Goal: Register for event/course

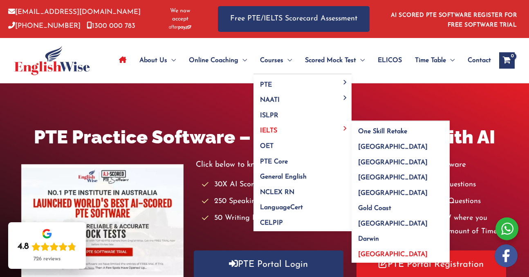
click at [377, 254] on span "[GEOGRAPHIC_DATA]" at bounding box center [393, 255] width 70 height 7
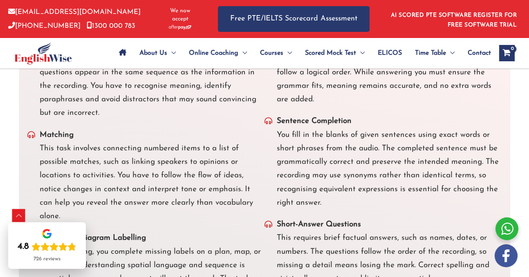
scroll to position [2401, 0]
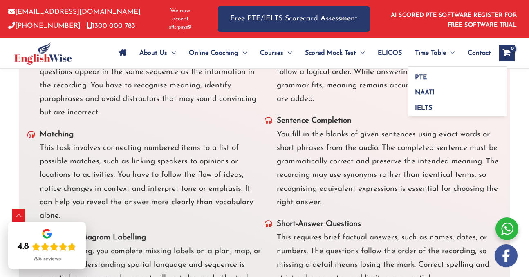
click at [446, 50] on span "Menu Toggle" at bounding box center [450, 53] width 9 height 29
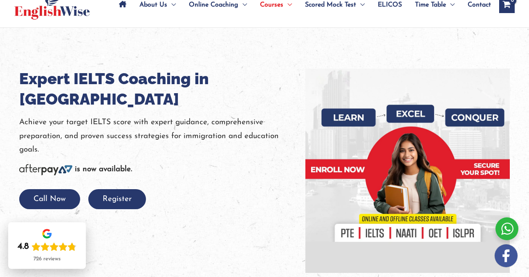
click at [425, 109] on img at bounding box center [408, 171] width 205 height 205
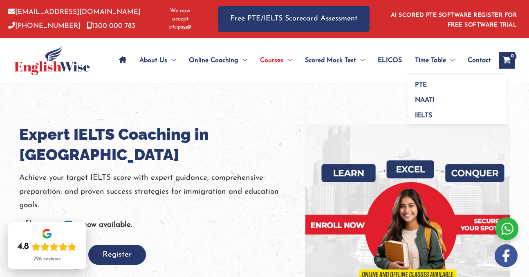
click at [442, 57] on span "Time Table" at bounding box center [430, 60] width 31 height 29
click at [428, 115] on span "IELTS" at bounding box center [423, 115] width 17 height 7
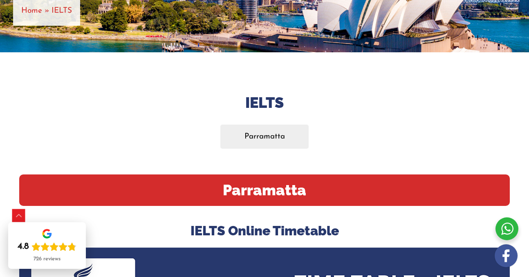
scroll to position [149, 0]
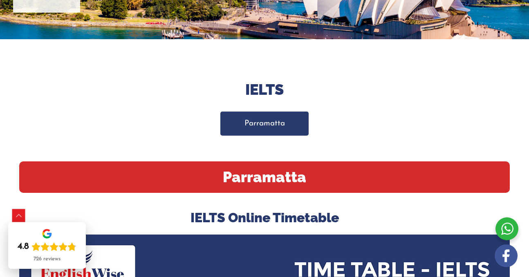
click at [272, 123] on link "Parramatta" at bounding box center [264, 124] width 88 height 24
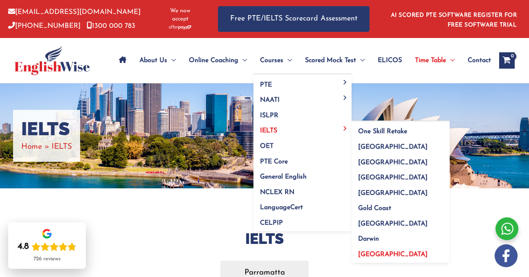
click at [374, 253] on span "[GEOGRAPHIC_DATA]" at bounding box center [393, 255] width 70 height 7
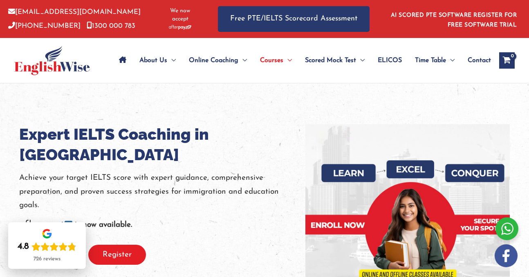
click at [123, 245] on button "Register" at bounding box center [117, 255] width 58 height 20
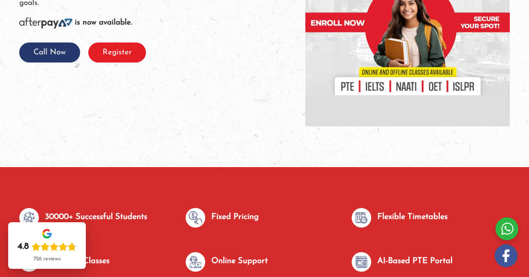
scroll to position [50, 0]
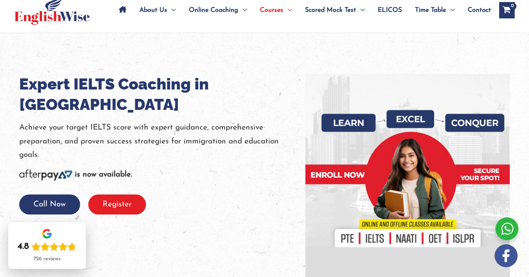
click at [129, 195] on button "Register" at bounding box center [117, 205] width 58 height 20
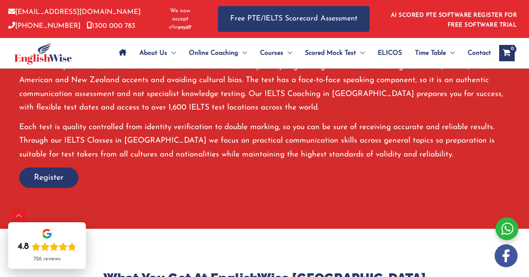
scroll to position [525, 0]
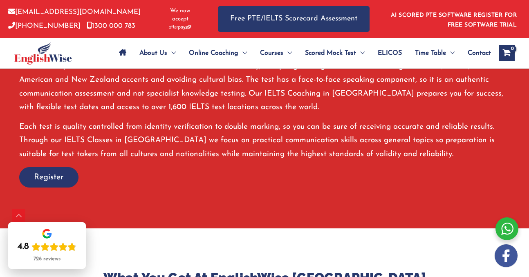
click at [62, 175] on span "Register" at bounding box center [49, 177] width 30 height 11
click at [66, 180] on span "button" at bounding box center [49, 178] width 58 height 20
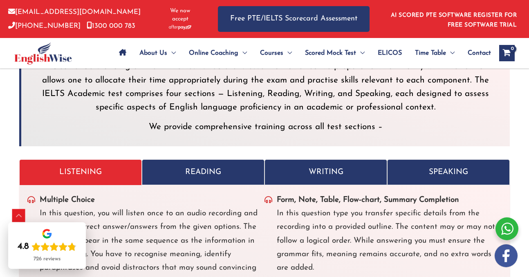
scroll to position [2182, 0]
